Goal: Task Accomplishment & Management: Manage account settings

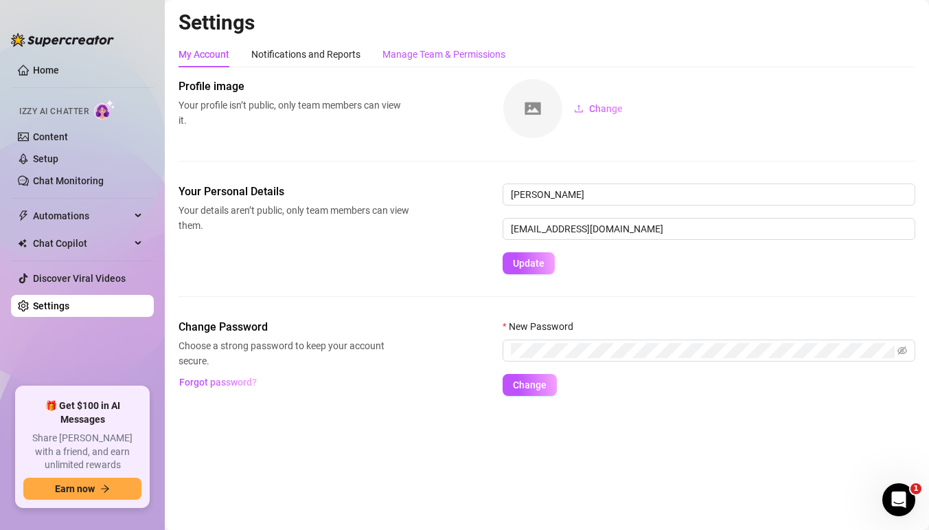
click at [455, 52] on div "Manage Team & Permissions" at bounding box center [444, 54] width 123 height 15
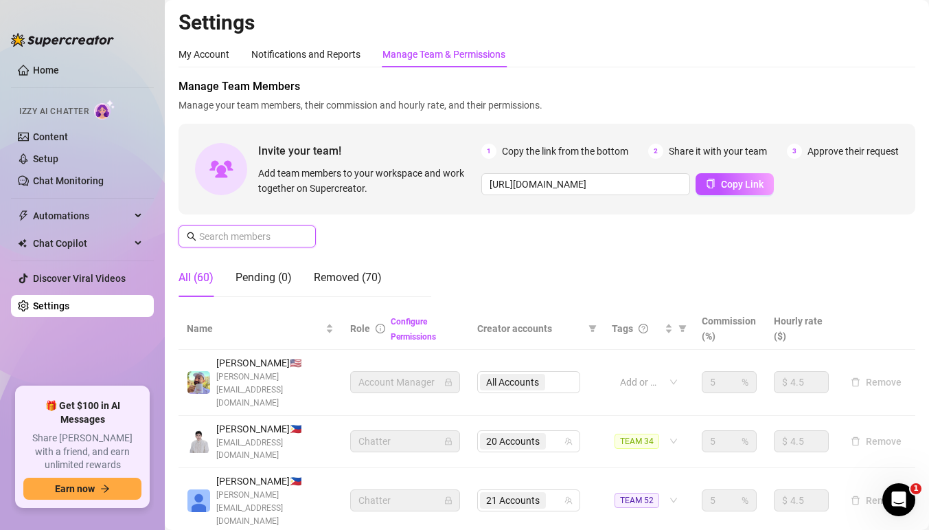
click at [229, 233] on input "text" at bounding box center [248, 236] width 98 height 15
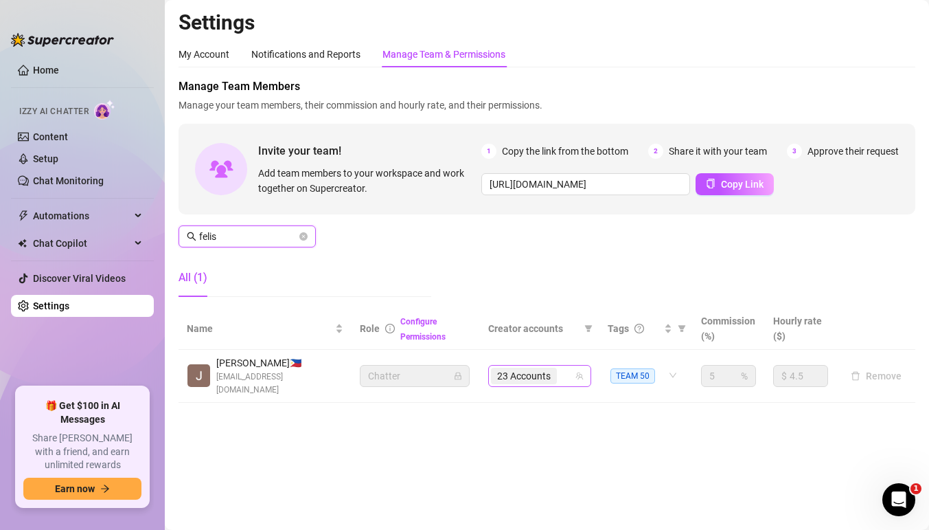
click at [574, 366] on div "23 Accounts" at bounding box center [532, 375] width 83 height 19
type input "felis"
type input "leil"
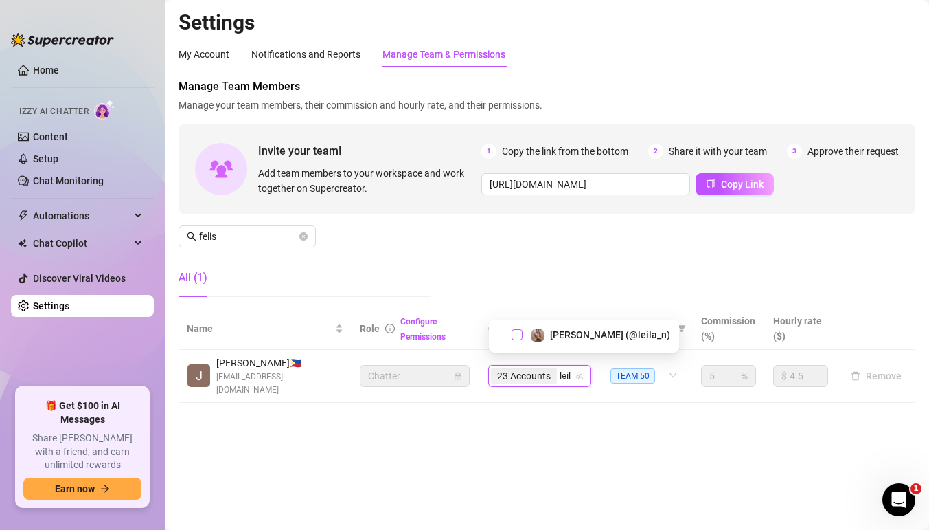
click at [512, 334] on span "Select tree node" at bounding box center [517, 334] width 11 height 11
click at [564, 365] on div "23 Accounts leil" at bounding box center [539, 376] width 103 height 22
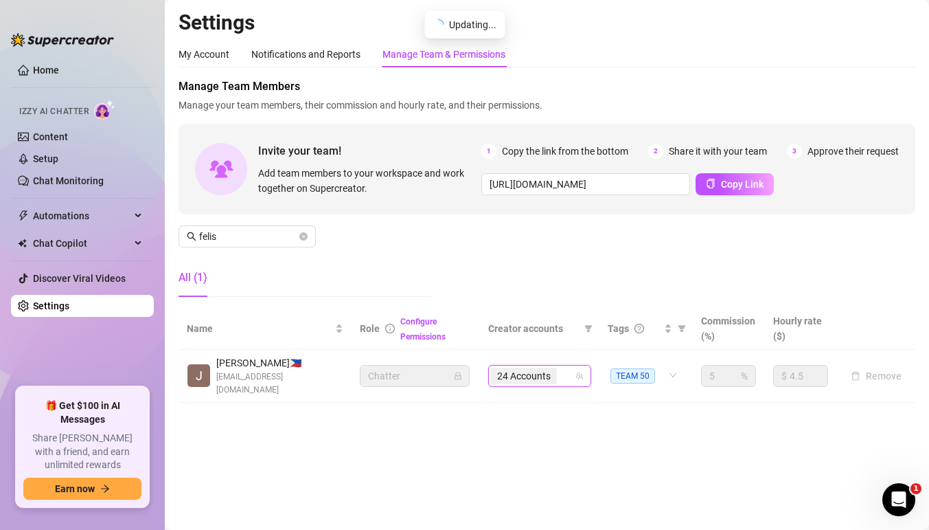
click at [566, 369] on div "24 Accounts" at bounding box center [532, 375] width 83 height 19
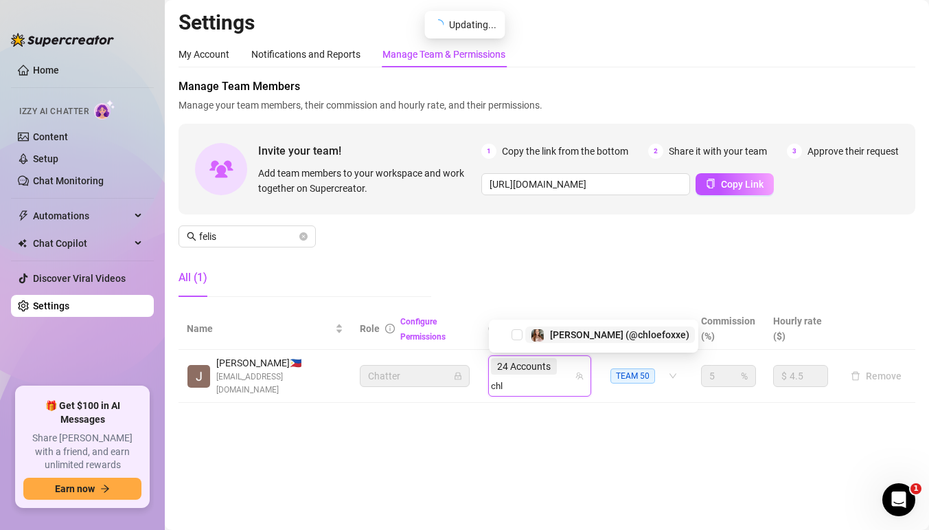
type input "chlo"
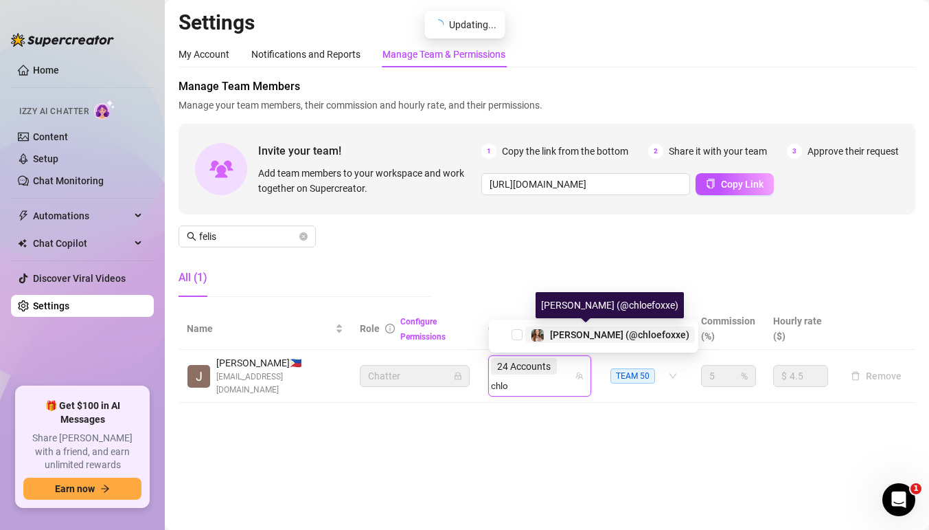
click at [555, 334] on span "[PERSON_NAME] (@chloefoxxe)" at bounding box center [619, 334] width 139 height 11
click at [564, 378] on div "24 Accounts chlo" at bounding box center [532, 375] width 83 height 38
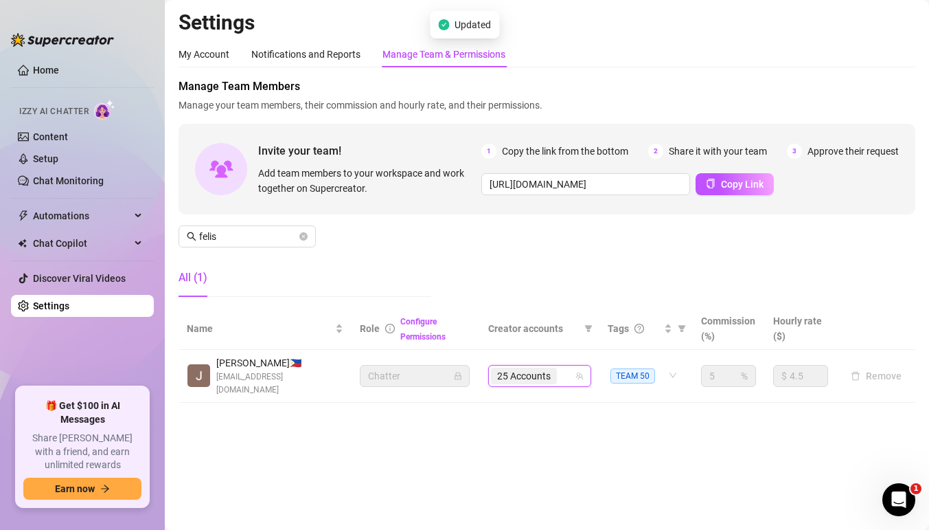
click at [564, 378] on div "25 Accounts" at bounding box center [532, 375] width 83 height 19
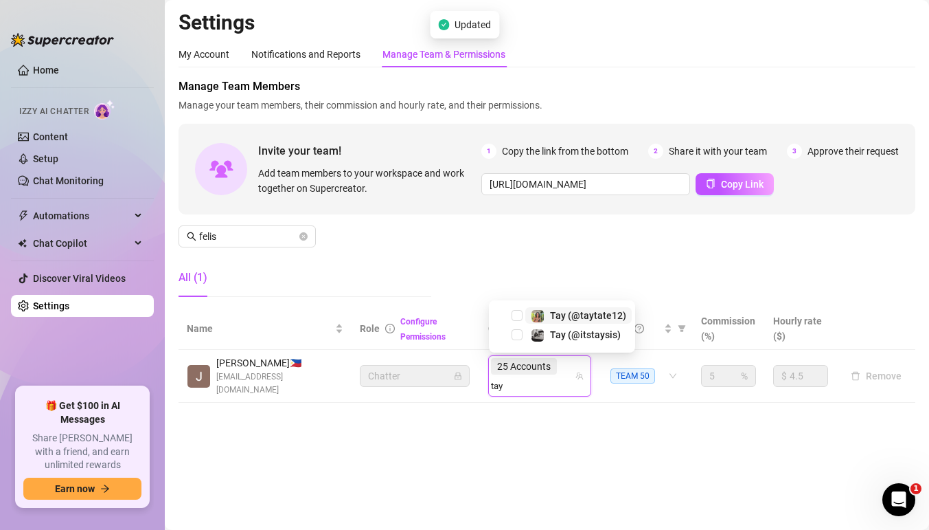
type input "[PERSON_NAME]"
click at [517, 333] on span "Select tree node" at bounding box center [517, 334] width 11 height 11
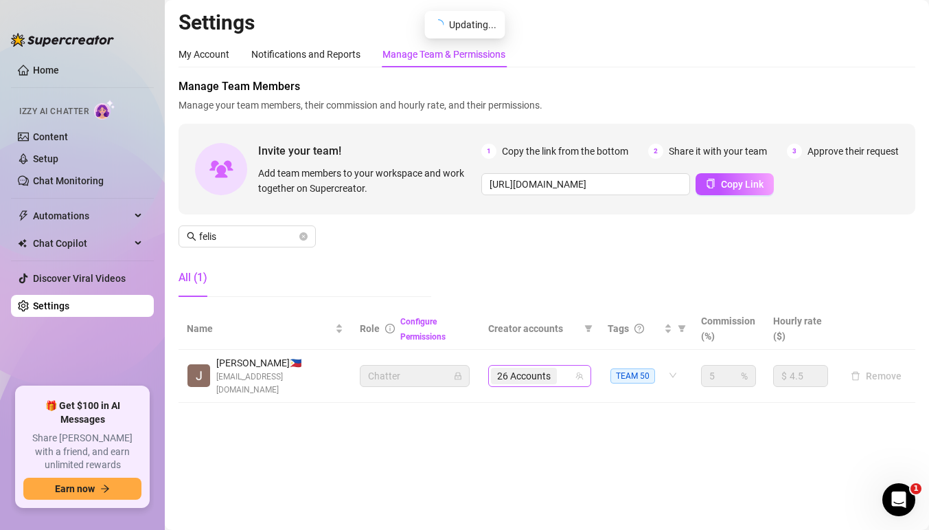
click at [572, 367] on div "26 Accounts" at bounding box center [532, 375] width 83 height 19
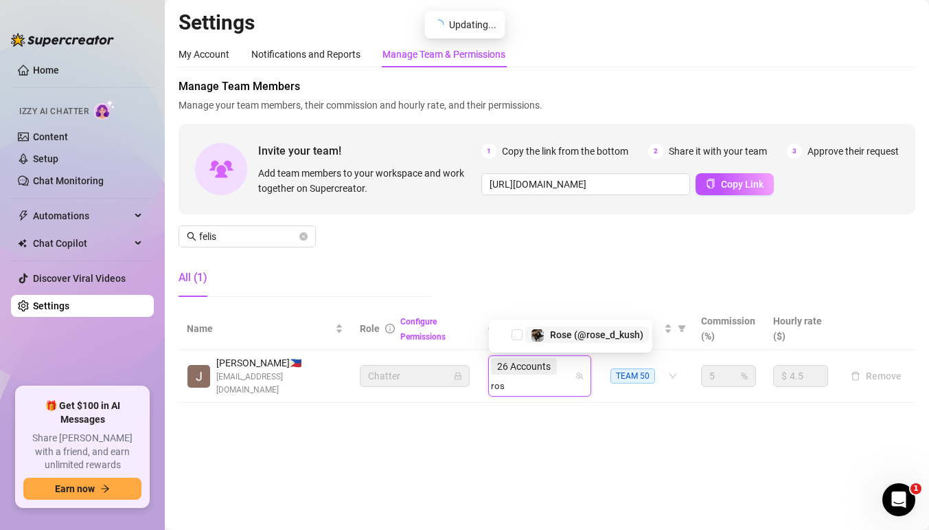
type input "rose"
click at [515, 336] on span "Select tree node" at bounding box center [517, 334] width 11 height 11
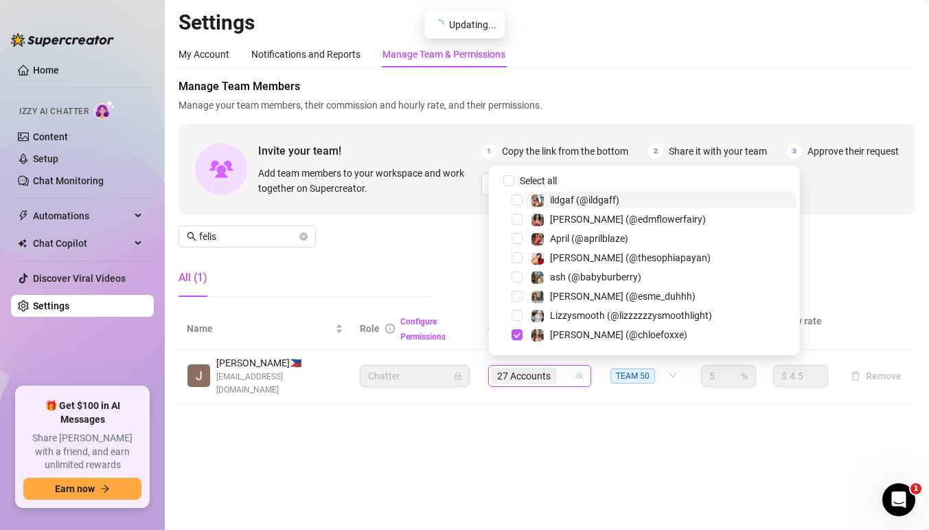
click at [559, 368] on div "27 Accounts" at bounding box center [525, 375] width 69 height 19
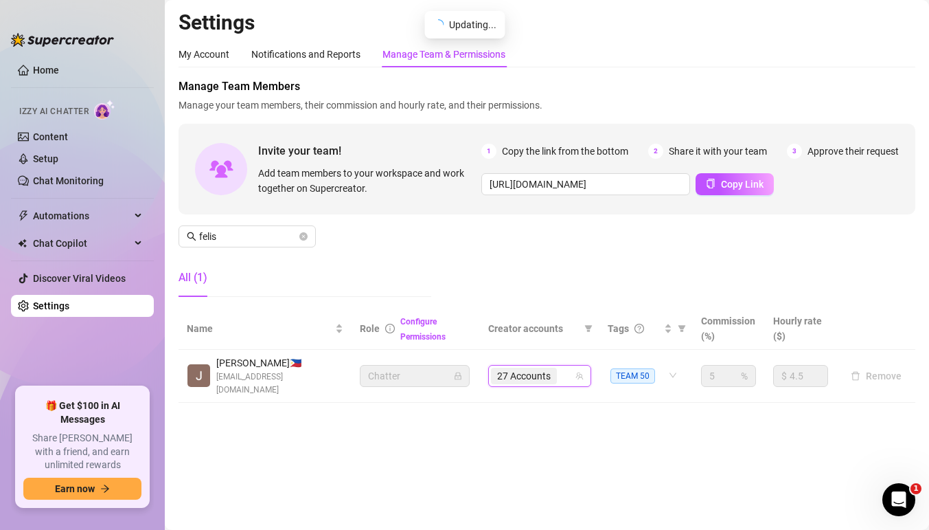
click at [559, 368] on div "27 Accounts" at bounding box center [525, 375] width 69 height 19
type input "ta"
click at [573, 366] on div "27 Accounts ta" at bounding box center [532, 375] width 83 height 19
type input "tat"
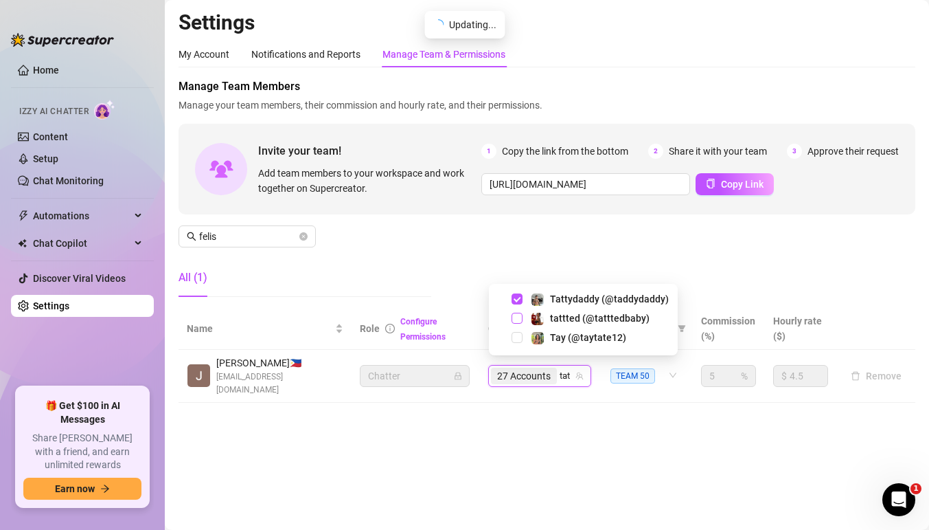
click at [515, 314] on span "Select tree node" at bounding box center [517, 318] width 11 height 11
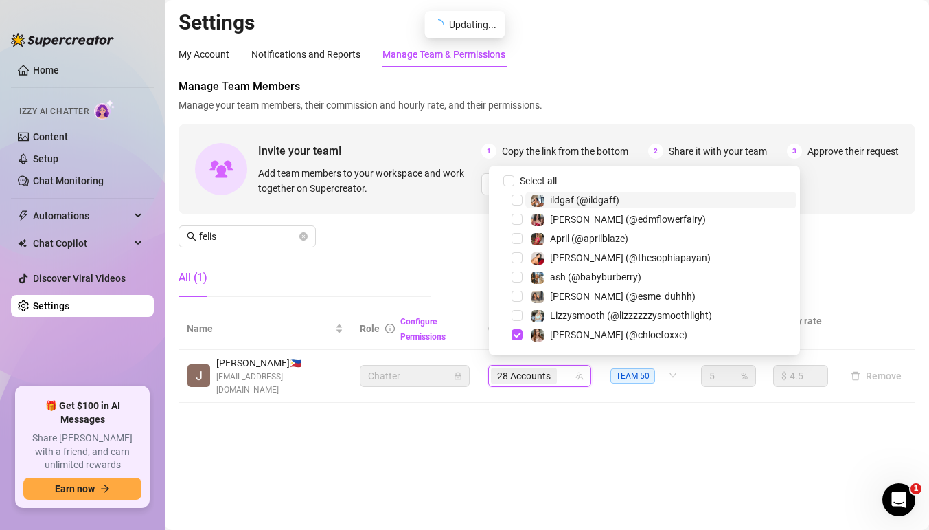
click at [567, 366] on div "28 Accounts" at bounding box center [532, 375] width 83 height 19
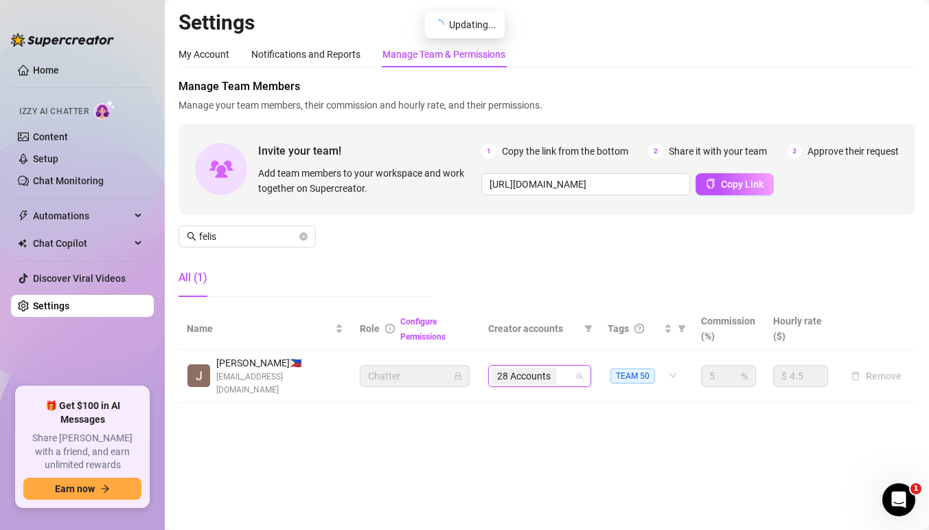
click at [567, 366] on div "28 Accounts" at bounding box center [532, 375] width 83 height 19
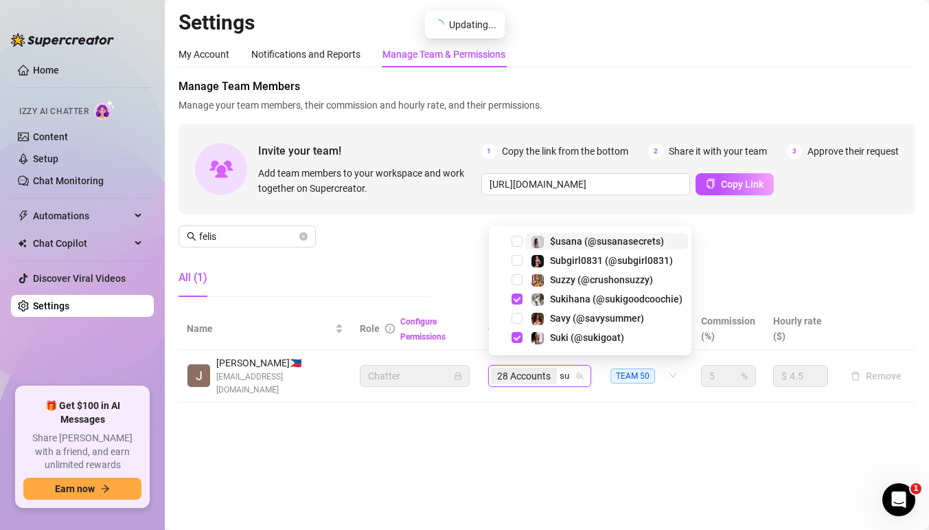
type input "sub"
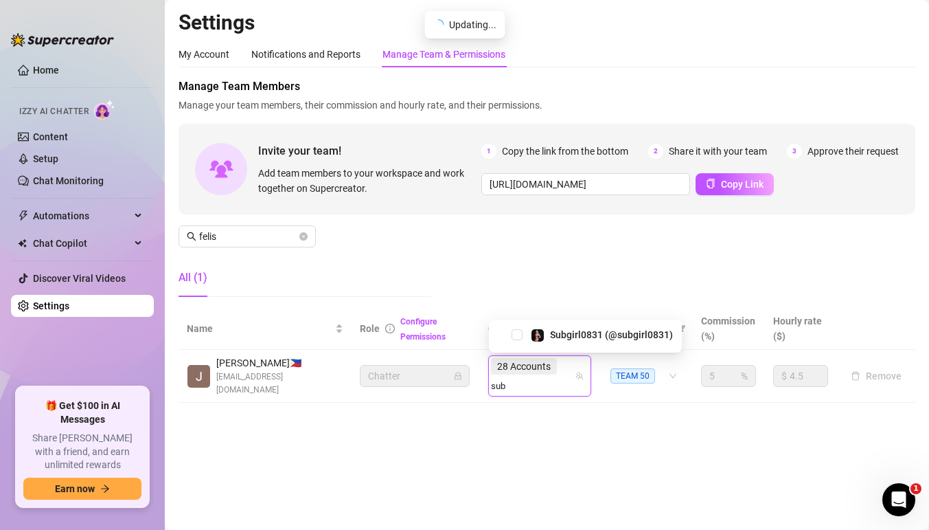
click at [514, 328] on div "Subgirl0831 (@subgirl0831)" at bounding box center [585, 334] width 186 height 16
click at [519, 332] on span "Select tree node" at bounding box center [517, 334] width 11 height 11
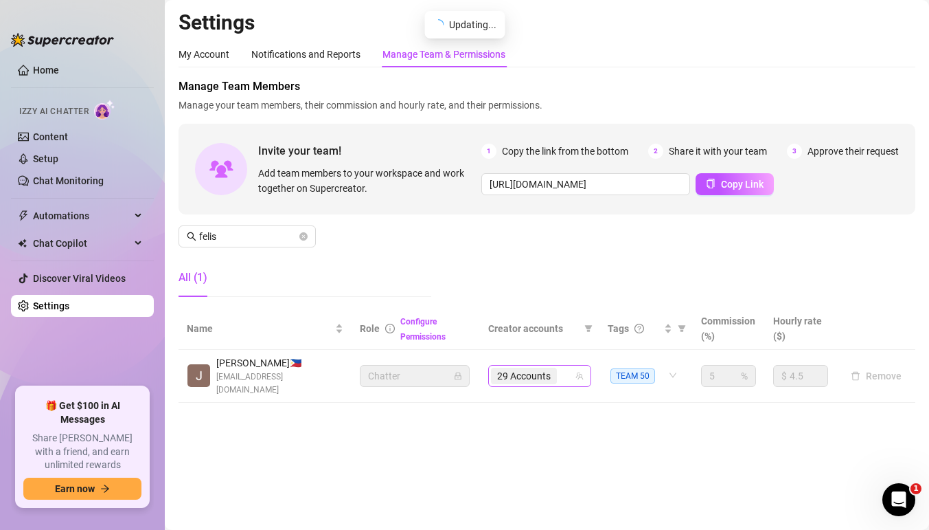
click at [560, 371] on input "search" at bounding box center [561, 375] width 3 height 16
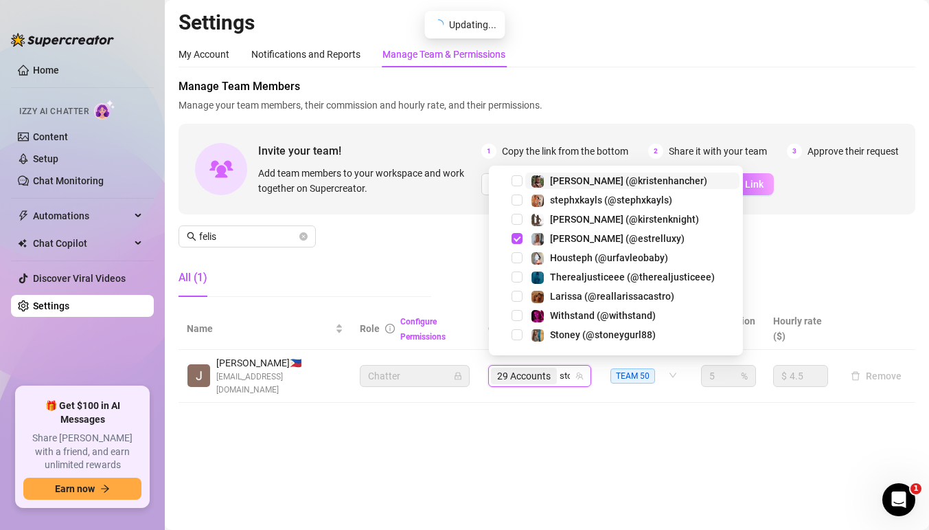
type input "stone"
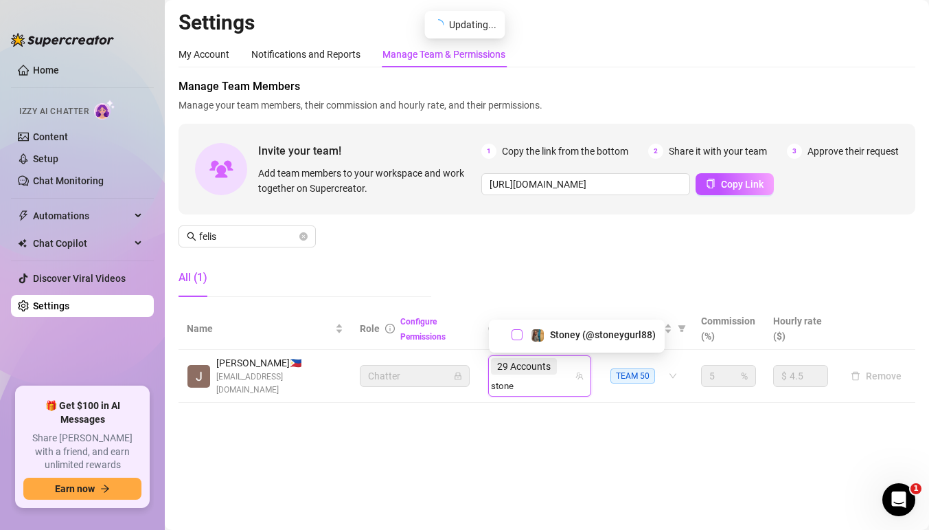
click at [519, 336] on span "Select tree node" at bounding box center [517, 334] width 11 height 11
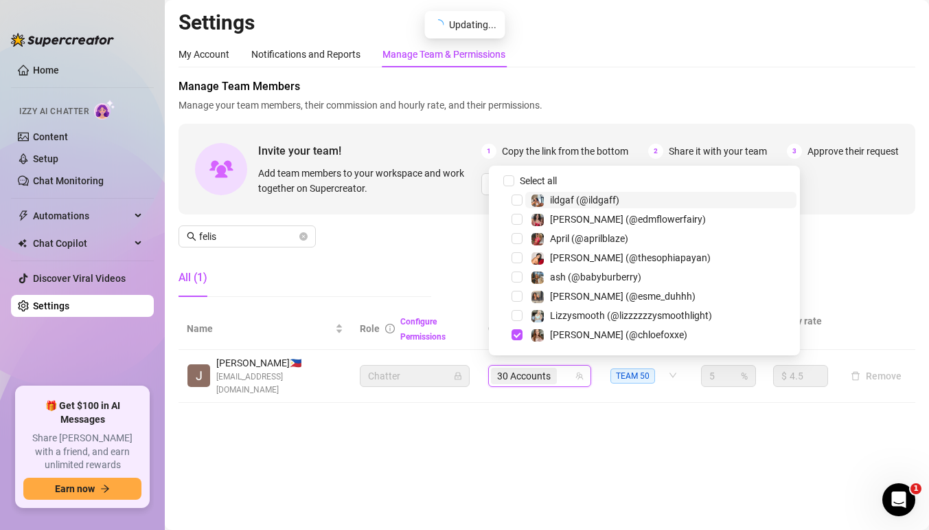
click at [565, 370] on div "30 Accounts" at bounding box center [532, 375] width 83 height 19
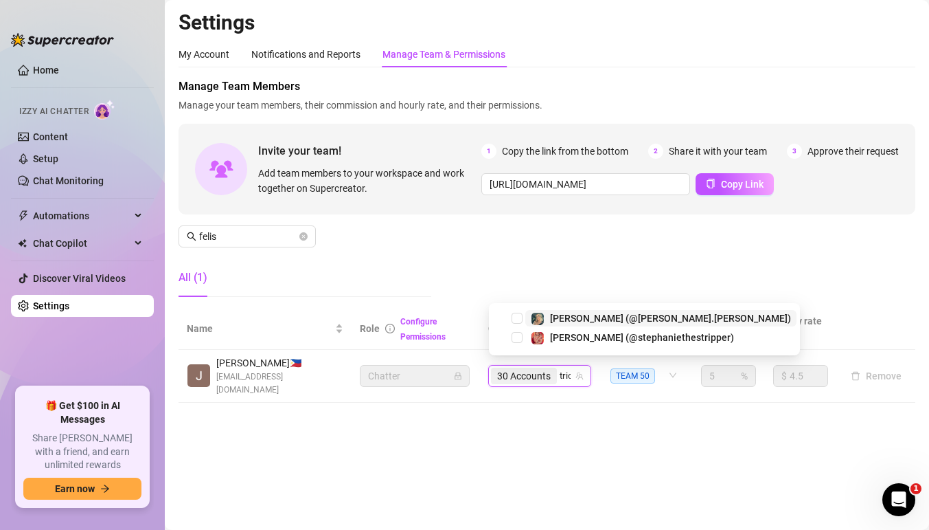
type input "trici"
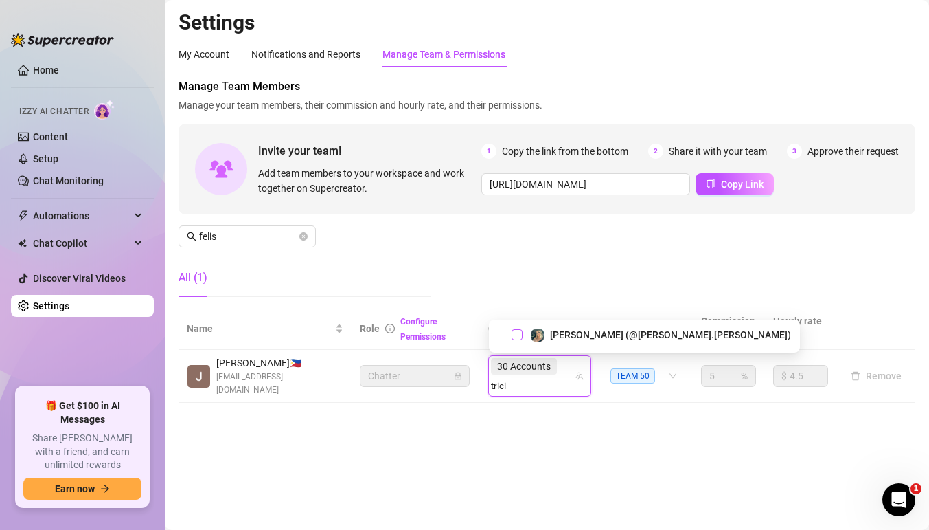
click at [519, 333] on span "Select tree node" at bounding box center [517, 334] width 11 height 11
click at [565, 370] on div "30 Accounts trici" at bounding box center [532, 375] width 83 height 38
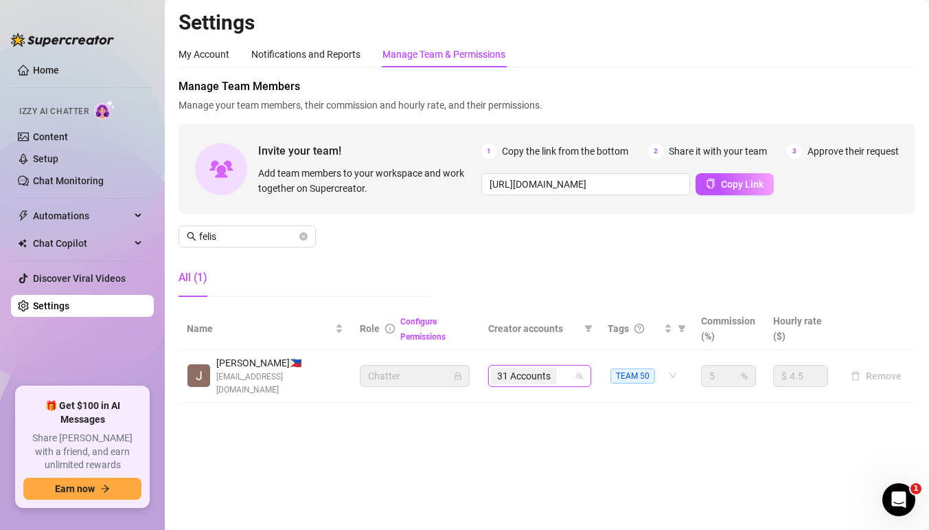
click at [565, 370] on div "31 Accounts" at bounding box center [532, 375] width 83 height 19
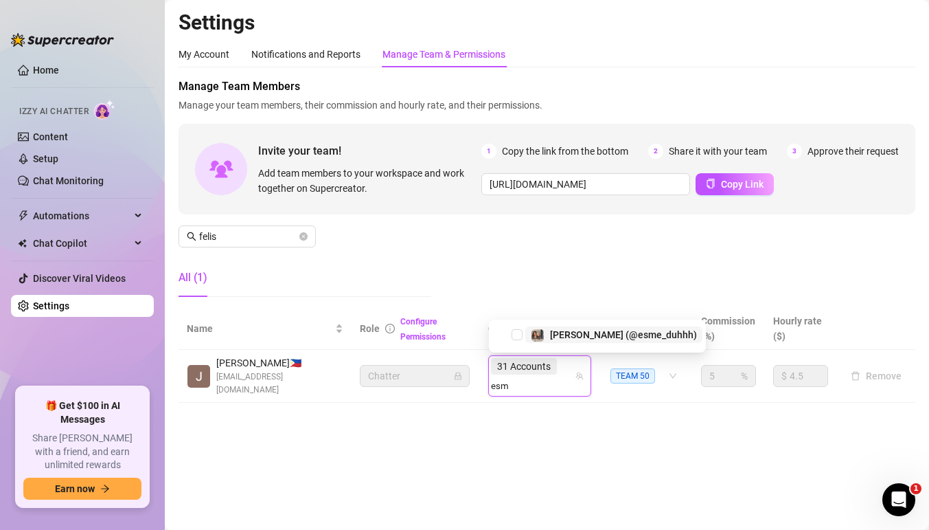
type input "esme"
click at [521, 331] on span "Select tree node" at bounding box center [517, 334] width 11 height 11
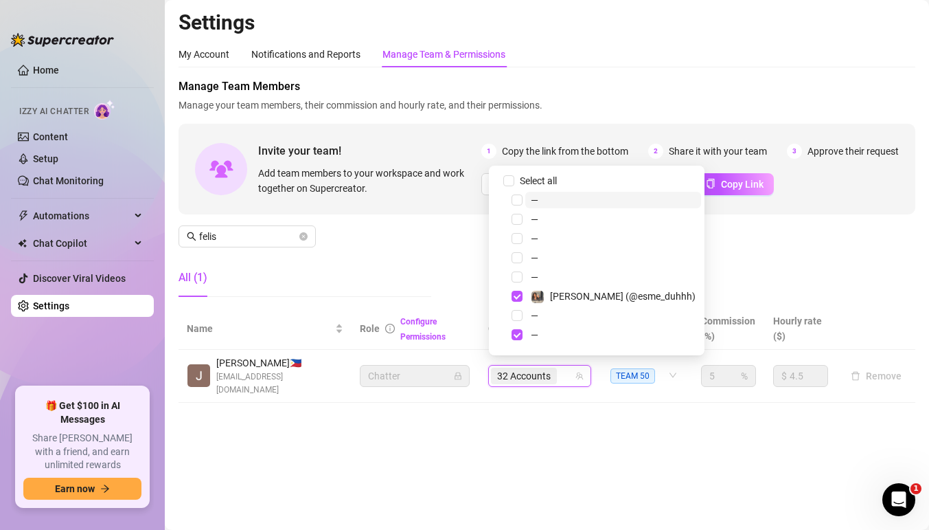
click at [566, 372] on div "32 Accounts" at bounding box center [532, 375] width 83 height 19
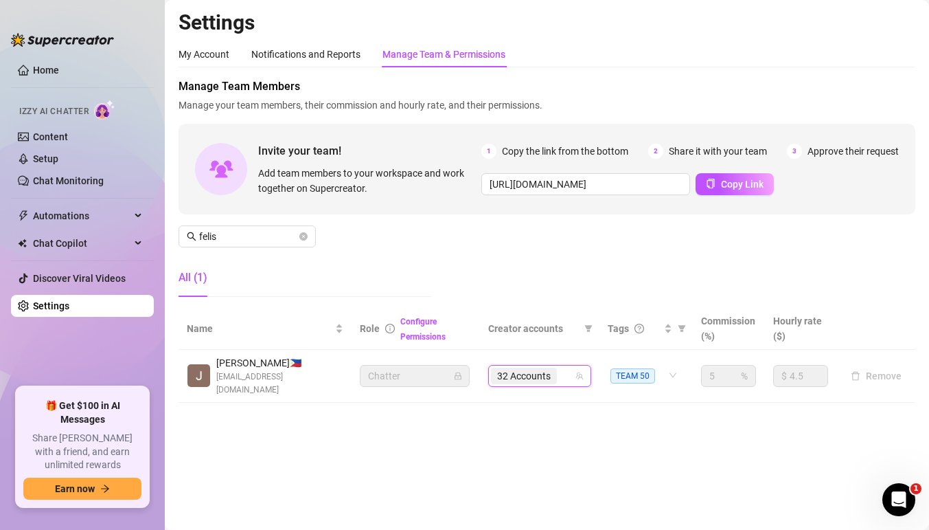
click at [566, 372] on div "32 Accounts" at bounding box center [532, 375] width 83 height 19
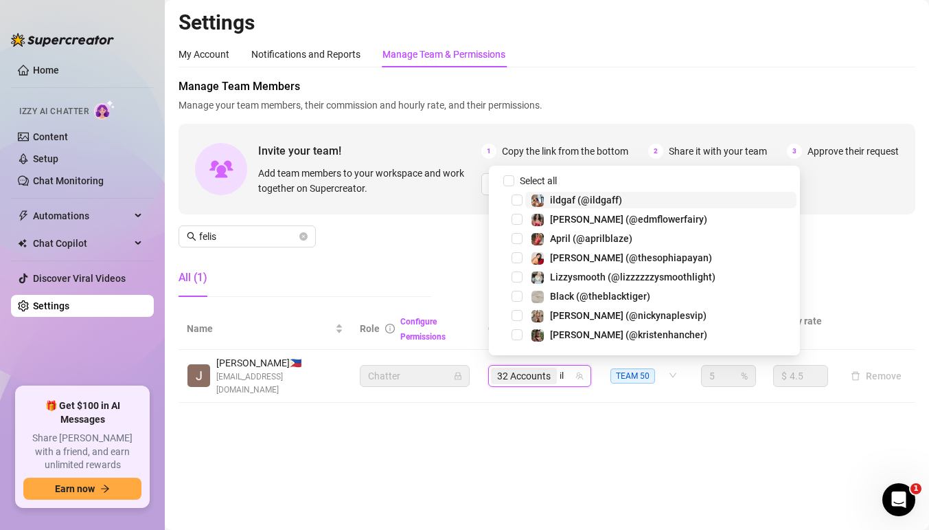
type input "ild"
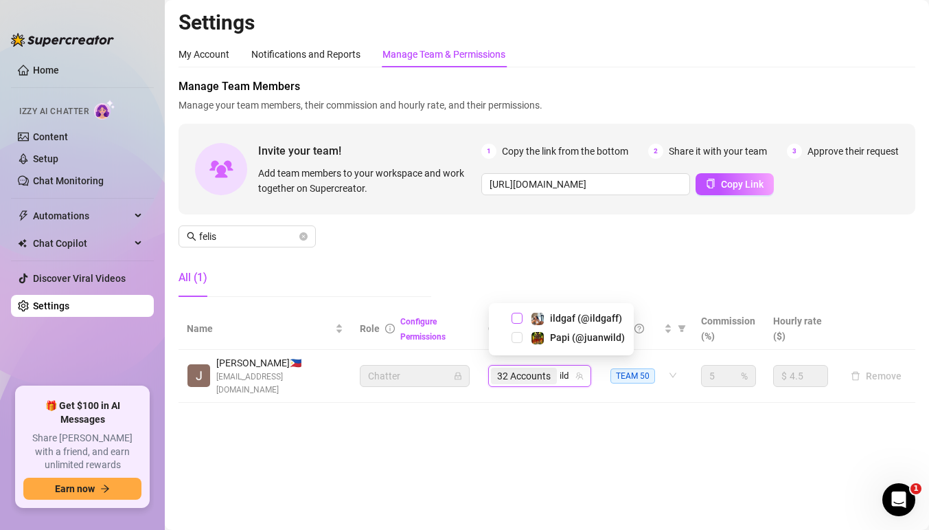
click at [518, 318] on span "Select tree node" at bounding box center [517, 318] width 11 height 11
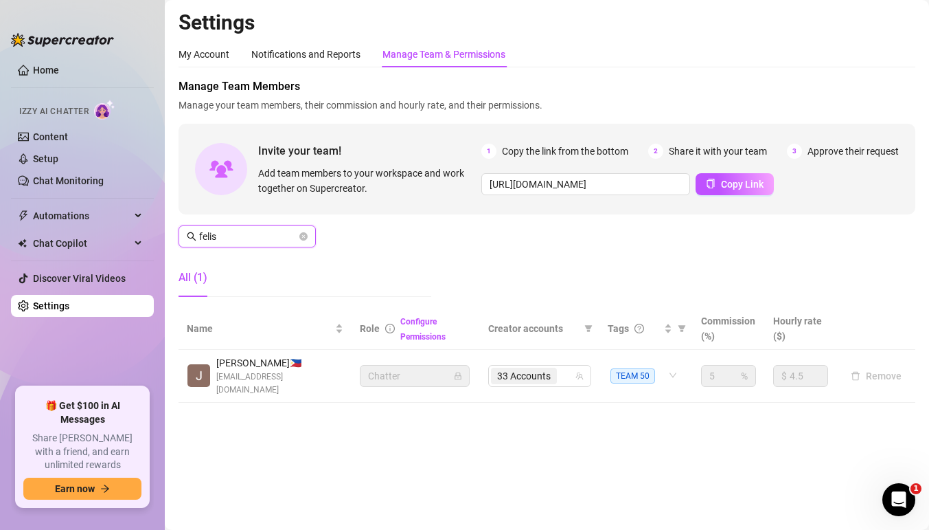
click at [235, 234] on input "felis" at bounding box center [248, 236] width 98 height 15
click at [304, 238] on icon "close-circle" at bounding box center [303, 236] width 8 height 8
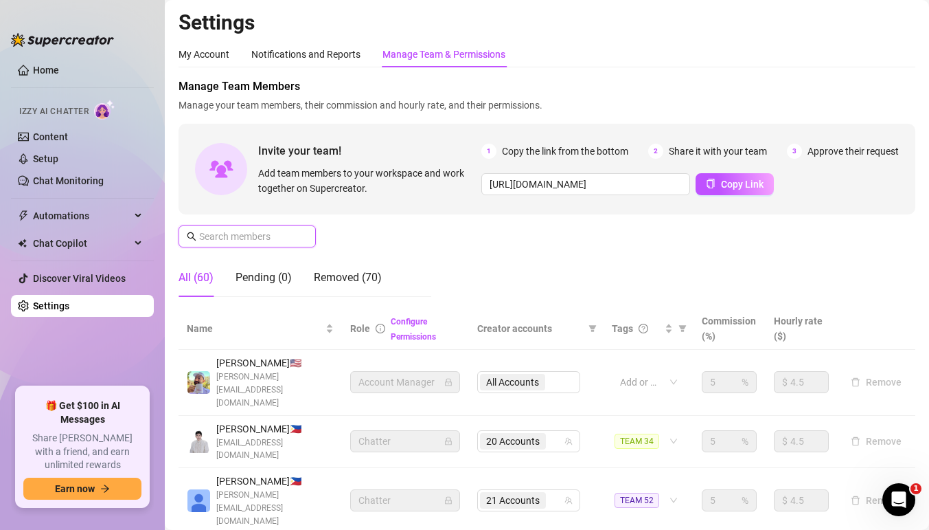
click at [282, 237] on input "text" at bounding box center [248, 236] width 98 height 15
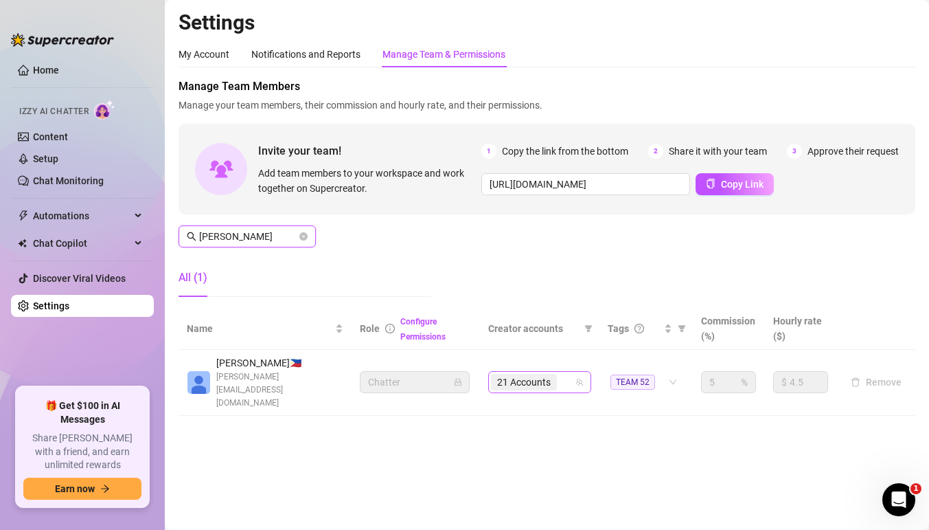
click at [566, 372] on div "21 Accounts" at bounding box center [532, 381] width 83 height 19
type input "[PERSON_NAME]"
click at [567, 372] on div "21 Accounts" at bounding box center [532, 381] width 83 height 19
type input "bab"
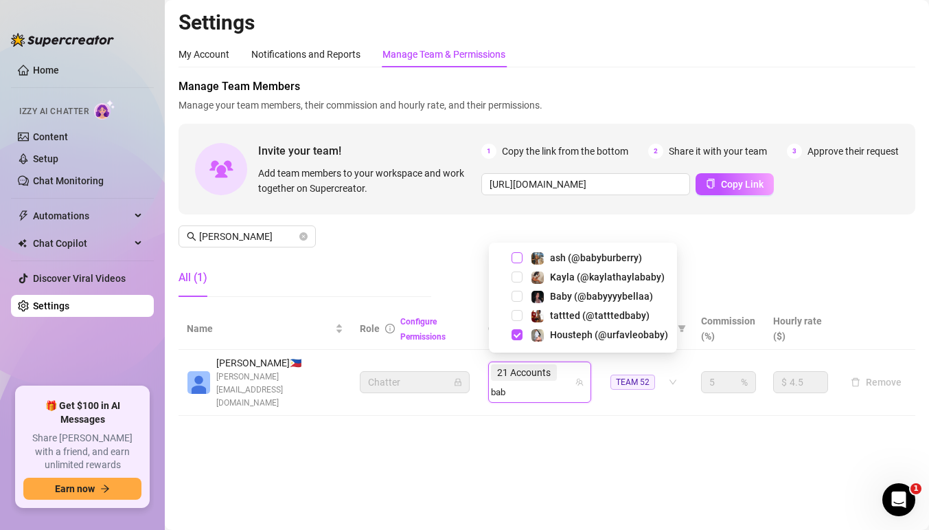
click at [519, 261] on span "Select tree node" at bounding box center [517, 257] width 11 height 11
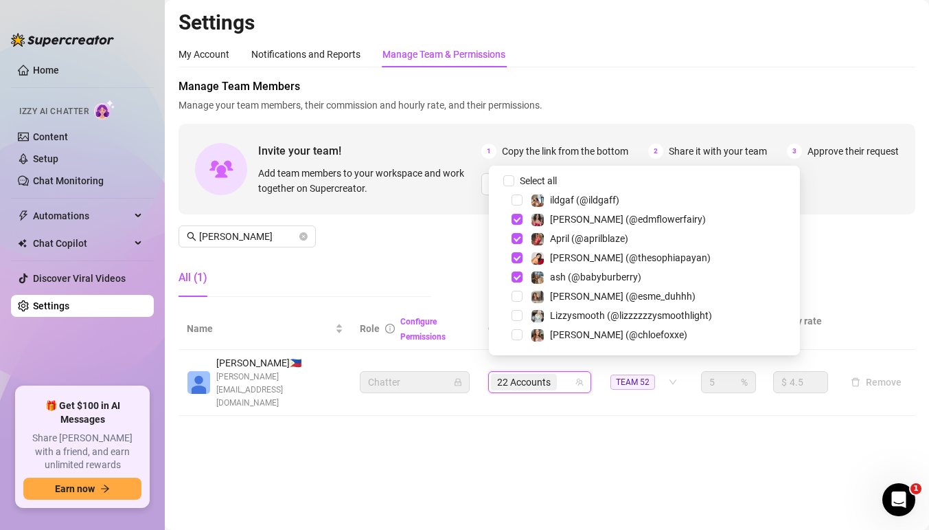
click at [580, 378] on icon "team" at bounding box center [580, 382] width 8 height 8
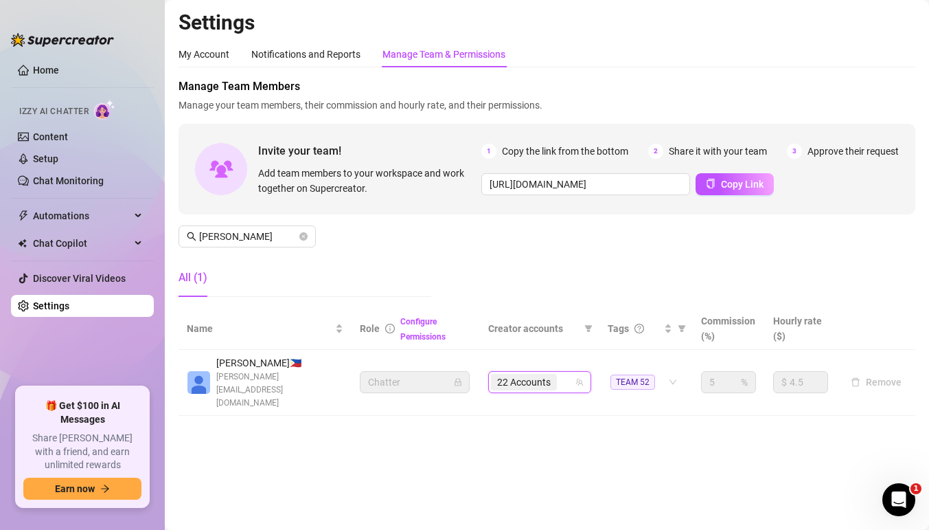
click at [580, 378] on icon "team" at bounding box center [580, 382] width 8 height 8
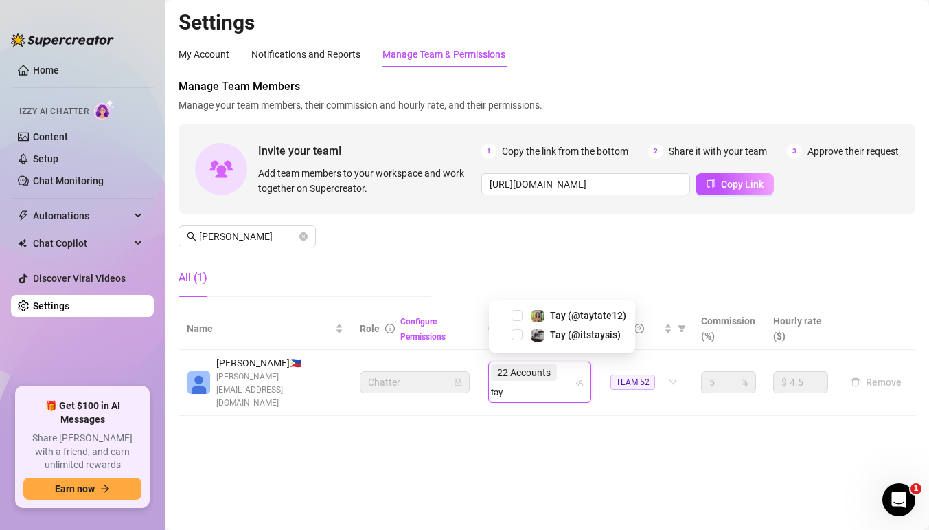
type input "tayt"
click at [519, 333] on span "Select tree node" at bounding box center [517, 334] width 11 height 11
click at [566, 370] on div "22 Accounts tayt" at bounding box center [532, 382] width 83 height 38
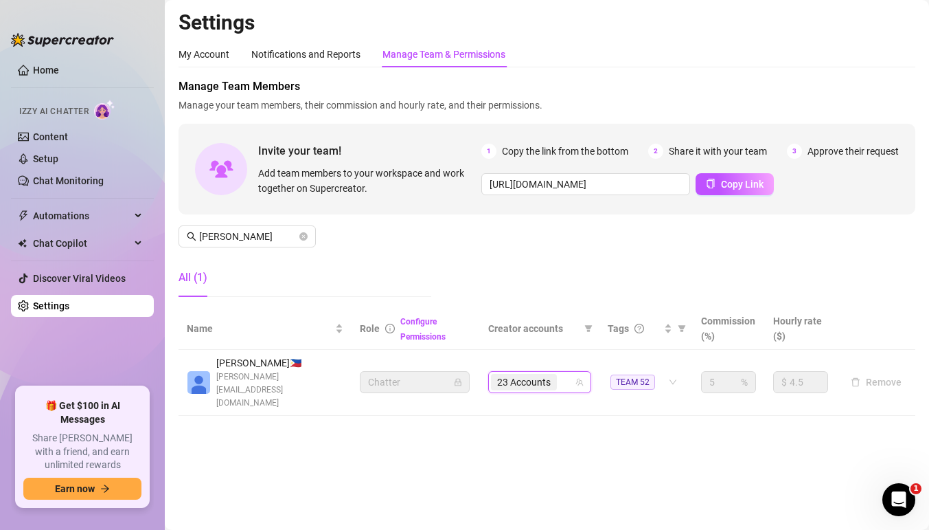
click at [566, 372] on div "23 Accounts" at bounding box center [532, 381] width 83 height 19
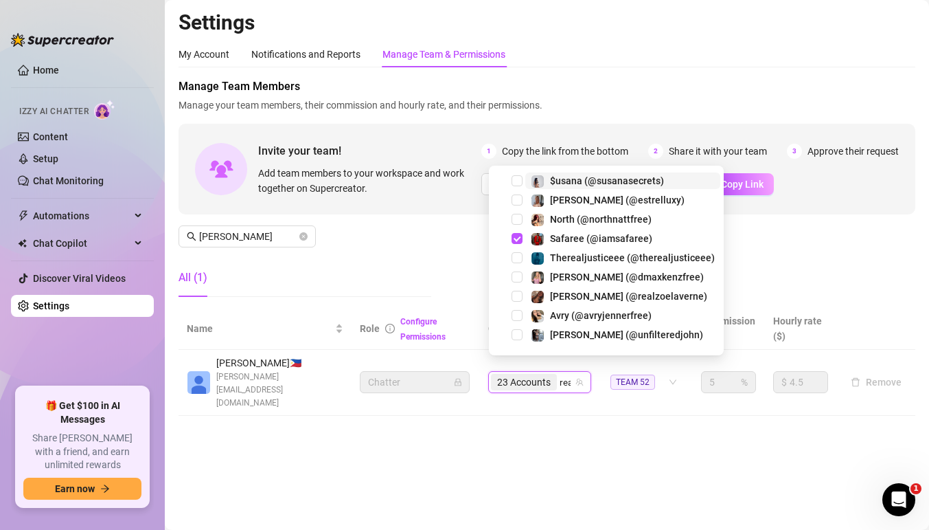
type input "real"
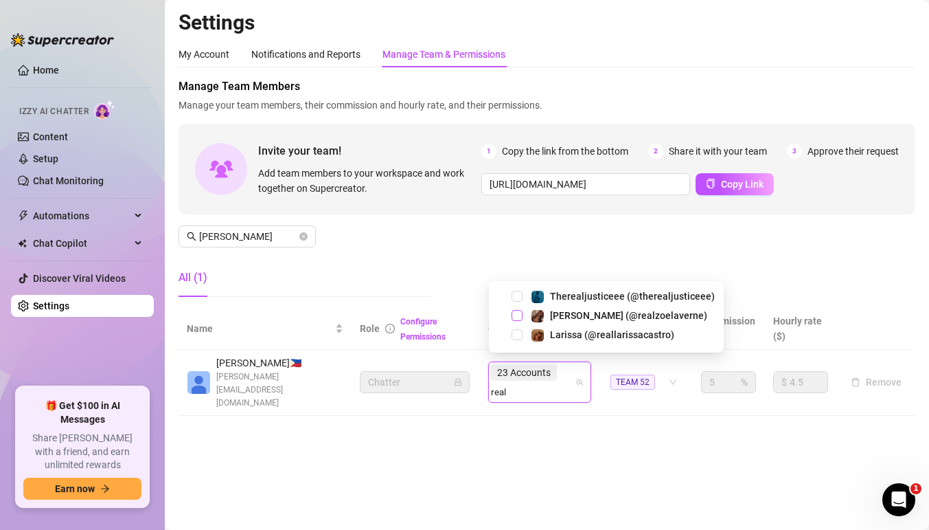
click at [519, 316] on span "Select tree node" at bounding box center [517, 315] width 11 height 11
click at [552, 349] on div "Therealjusticeee (@therealjusticeee) [PERSON_NAME] (@realzoelaverne) [PERSON_NA…" at bounding box center [606, 316] width 235 height 71
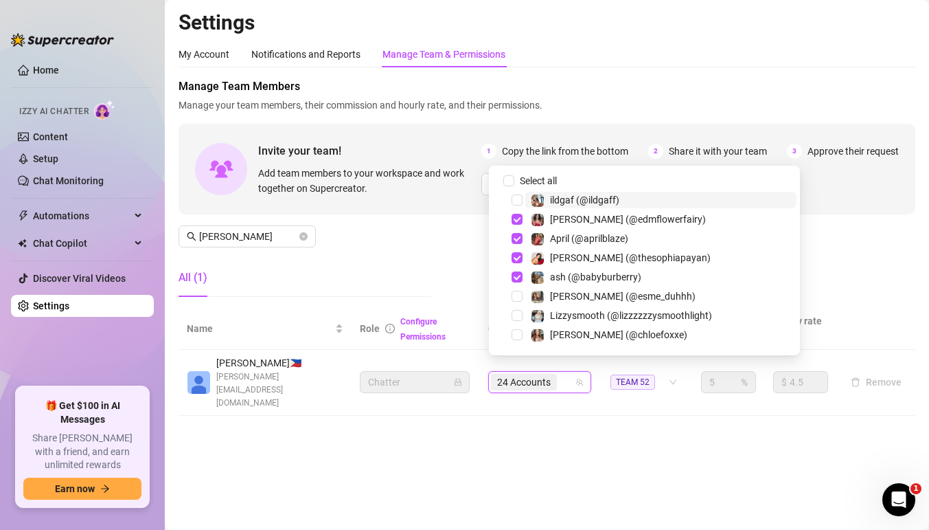
click at [563, 376] on input "search" at bounding box center [561, 382] width 3 height 16
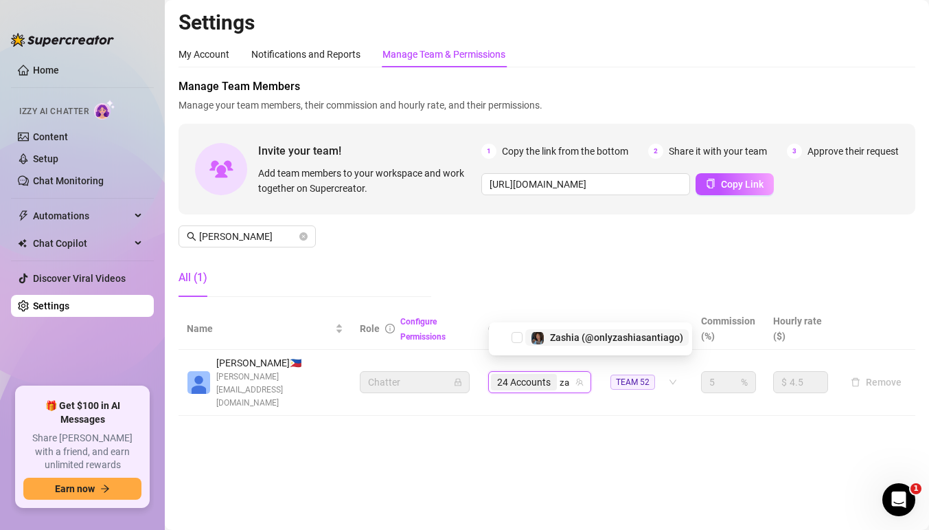
type input "zas"
click at [519, 334] on span "Select tree node" at bounding box center [517, 334] width 11 height 11
click at [578, 378] on icon "team" at bounding box center [580, 382] width 8 height 8
type input "the"
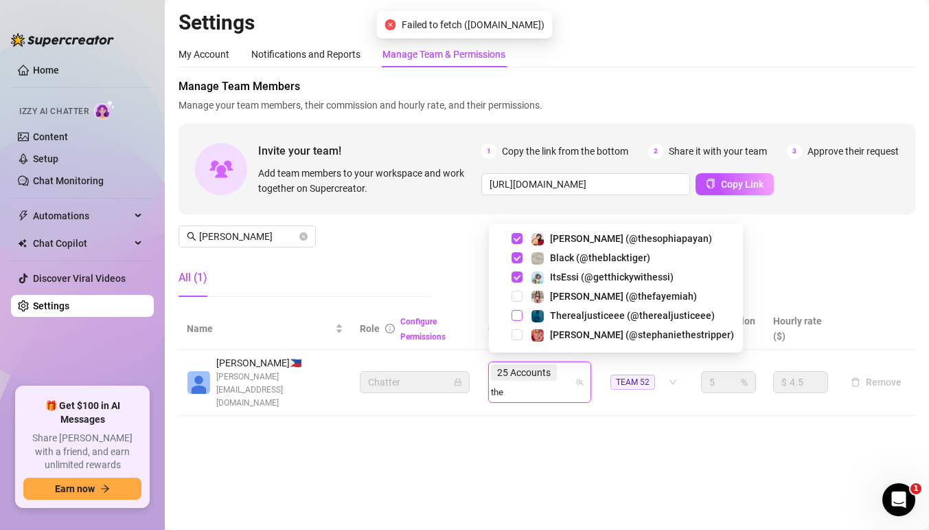
click at [517, 315] on span "Select tree node" at bounding box center [517, 315] width 11 height 11
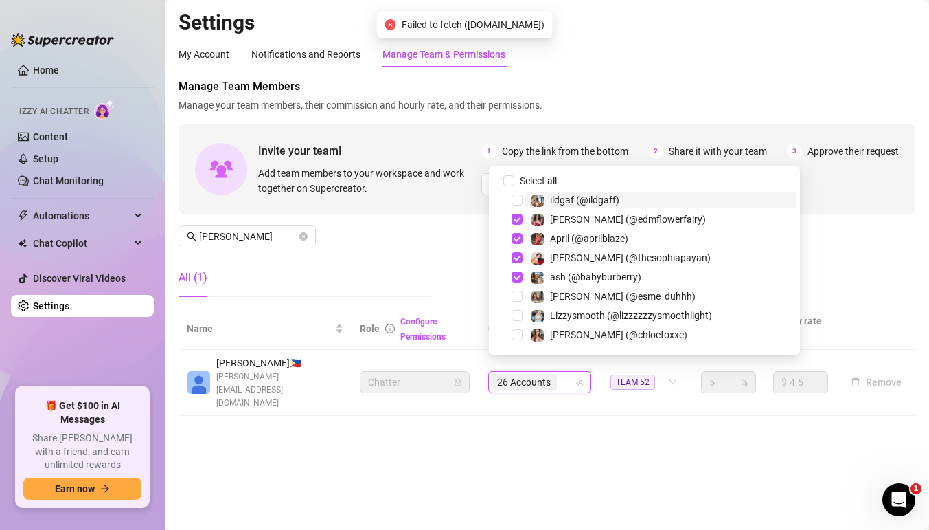
click at [563, 374] on input "search" at bounding box center [561, 382] width 3 height 16
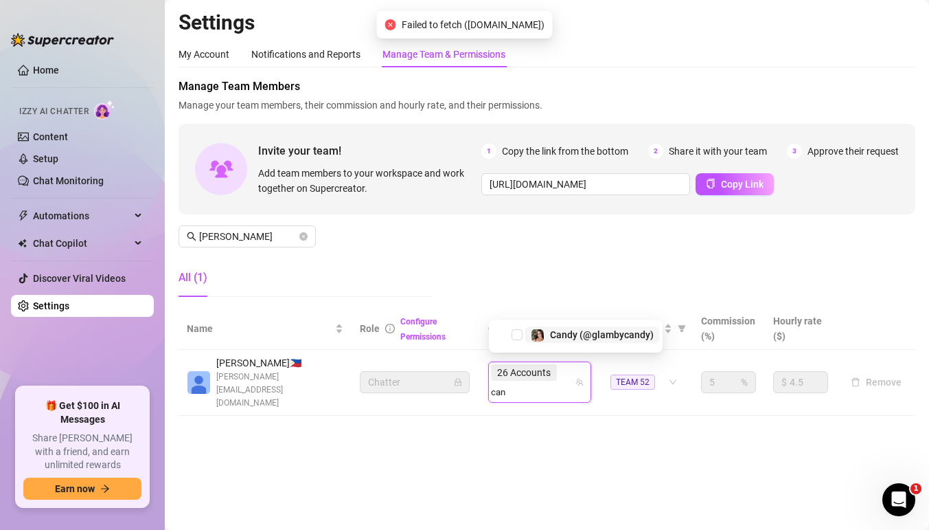
type input "cand"
click at [521, 337] on span "Select tree node" at bounding box center [517, 334] width 11 height 11
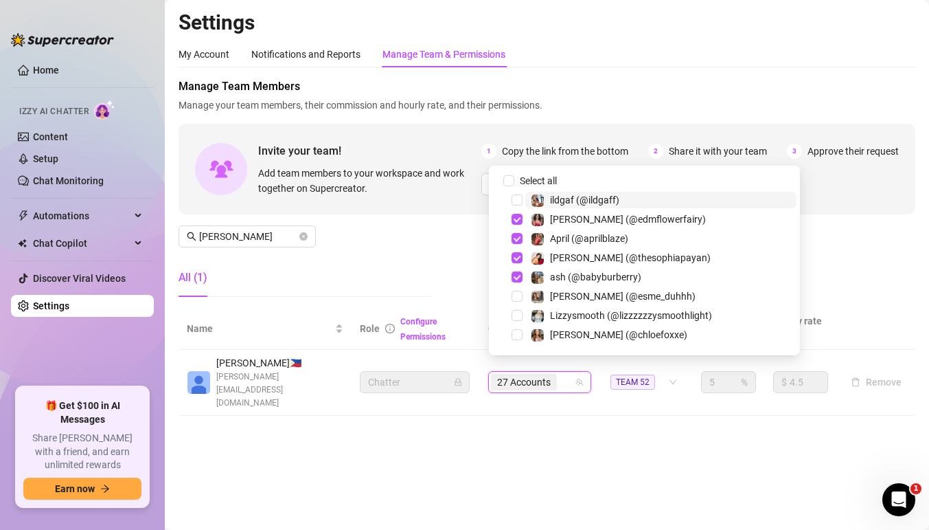
click at [563, 374] on input "search" at bounding box center [561, 382] width 3 height 16
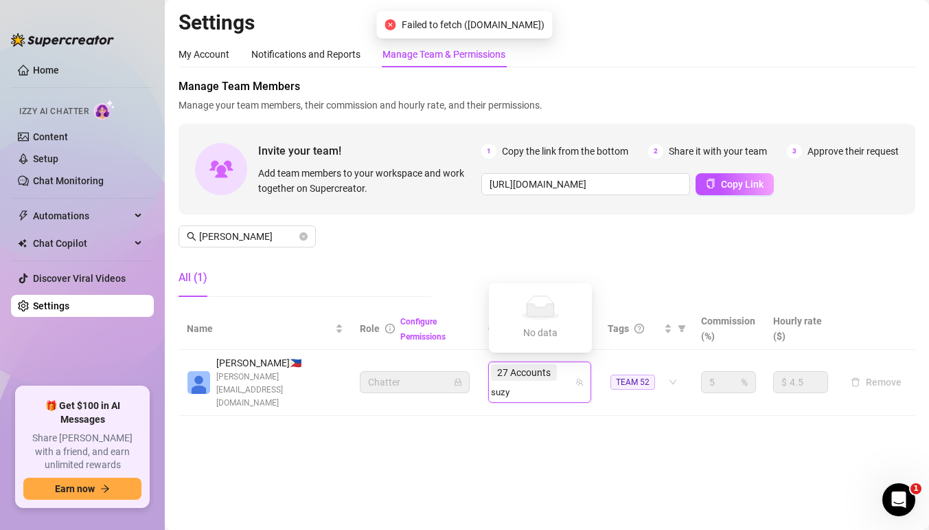
type input "suz"
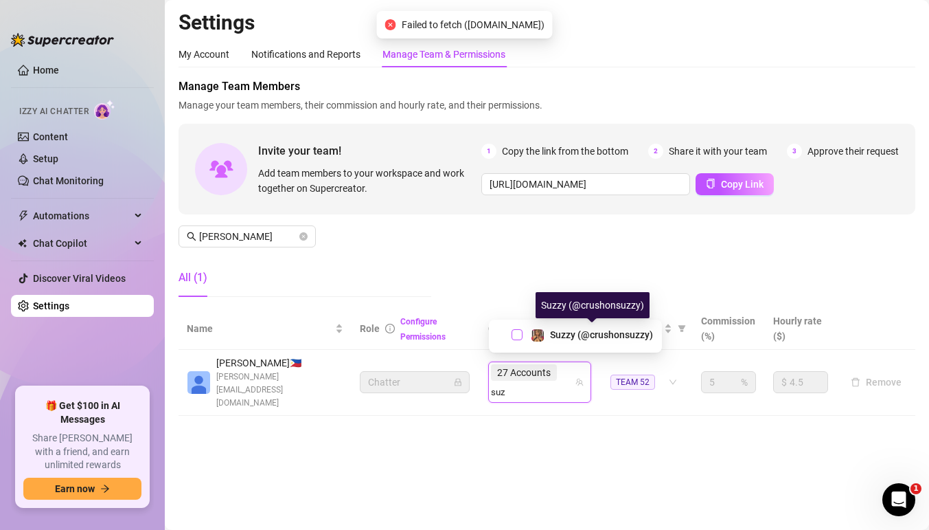
click at [517, 332] on span "Select tree node" at bounding box center [517, 334] width 11 height 11
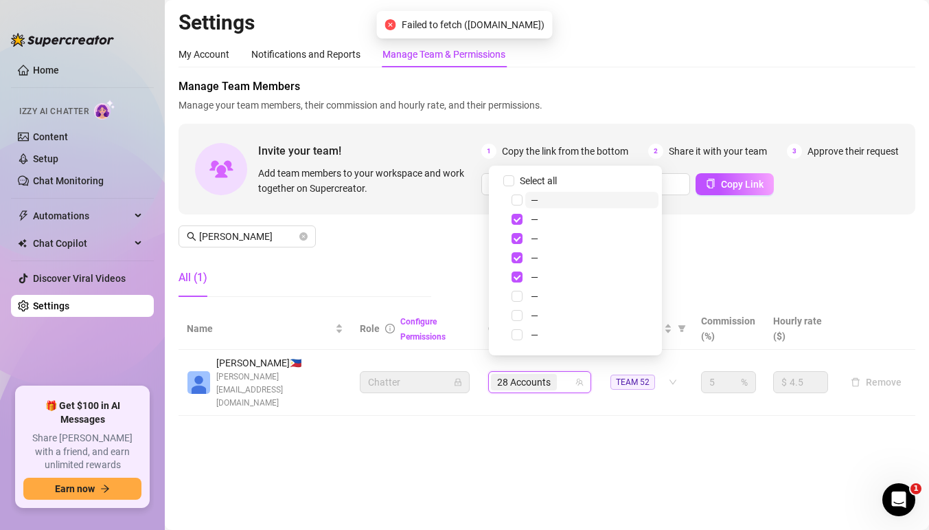
click at [576, 378] on icon "team" at bounding box center [580, 382] width 8 height 8
type input "j2"
click at [517, 341] on span "Select tree node" at bounding box center [517, 337] width 11 height 11
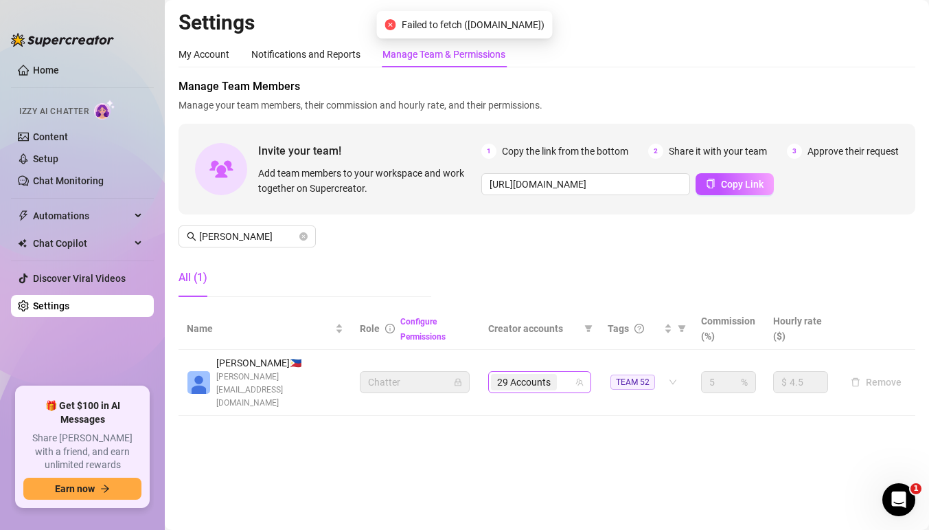
click at [569, 372] on div "29 Accounts" at bounding box center [532, 381] width 83 height 19
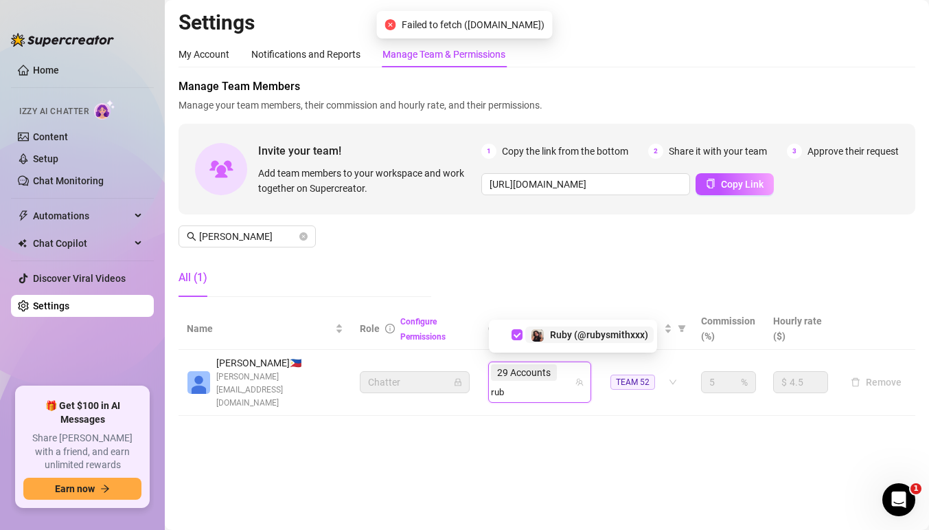
type input "rub"
click at [570, 372] on div "29 Accounts rub" at bounding box center [532, 382] width 83 height 38
type input "[PERSON_NAME]"
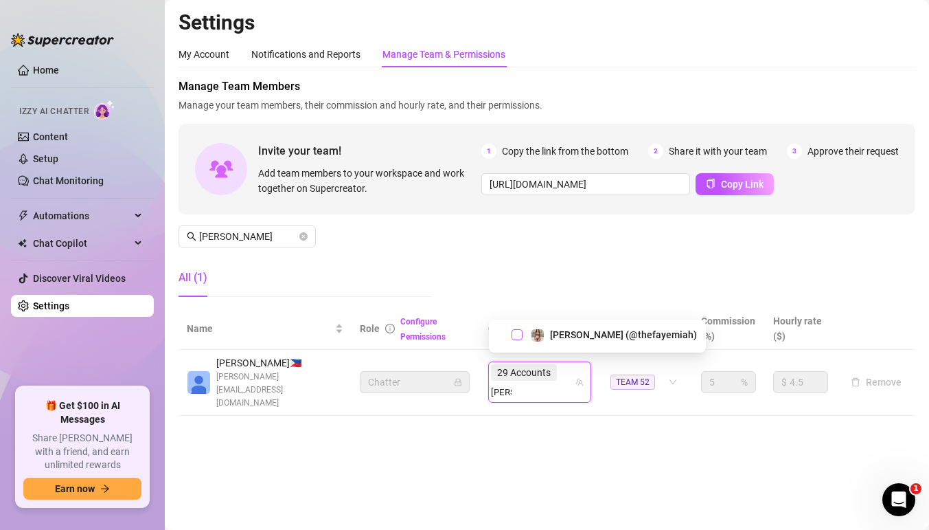
click at [514, 334] on span "Select tree node" at bounding box center [517, 334] width 11 height 11
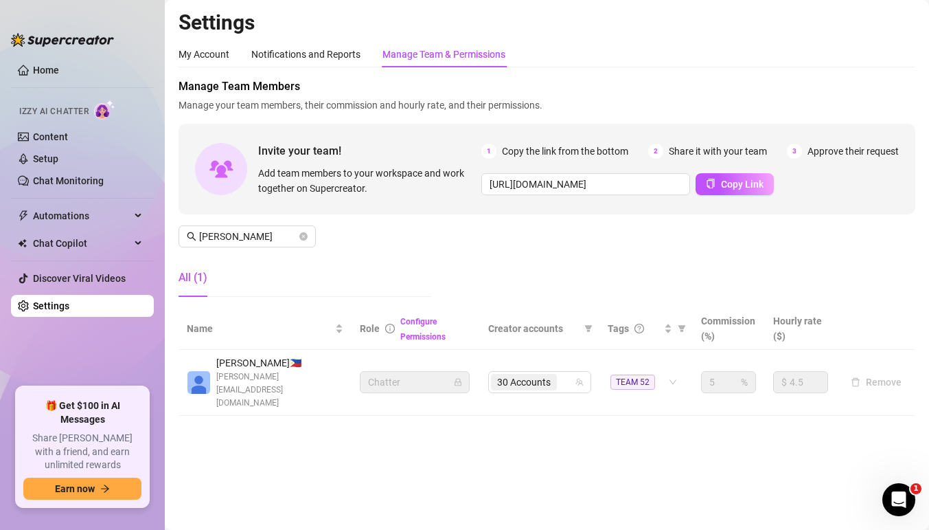
click at [301, 235] on icon "close-circle" at bounding box center [303, 236] width 8 height 8
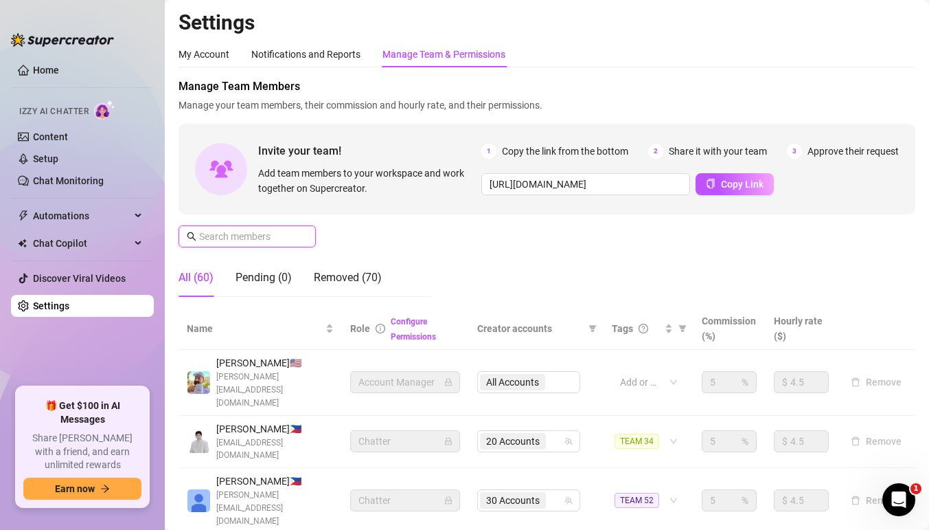
scroll to position [259, 0]
